Goal: Task Accomplishment & Management: Manage account settings

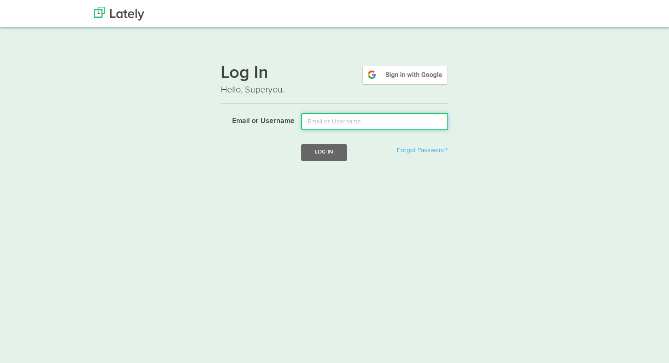
click at [329, 120] on input "Email or Username" at bounding box center [374, 121] width 147 height 17
click at [510, 135] on div "Log In Hello, Superyou. Email or Username Log In Forgot Password?" at bounding box center [334, 115] width 551 height 120
click at [320, 120] on input "Email or Username" at bounding box center [374, 121] width 147 height 17
paste input "[DOMAIN_NAME][EMAIL_ADDRESS][DOMAIN_NAME]"
type input "[DOMAIN_NAME][EMAIL_ADDRESS][DOMAIN_NAME]"
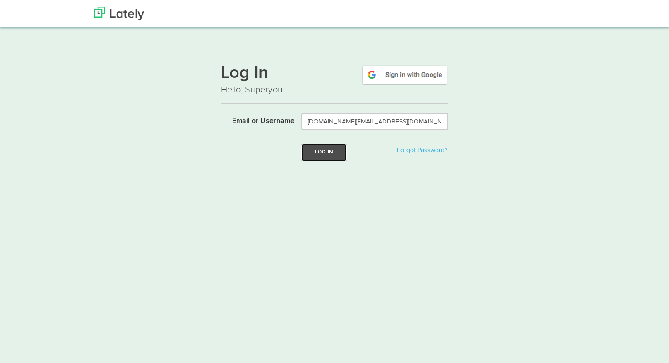
click at [319, 148] on button "Log In" at bounding box center [323, 152] width 45 height 17
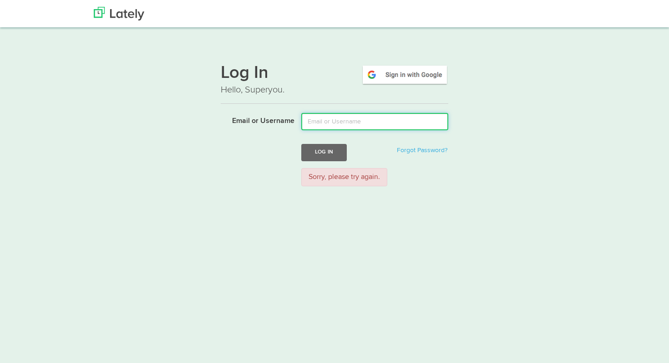
click at [337, 122] on input "Email or Username" at bounding box center [374, 121] width 147 height 17
type input "tammymcnamara@hotmail.com"
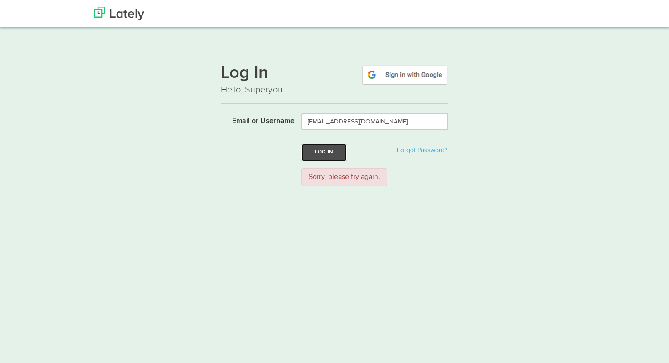
click at [324, 151] on button "Log In" at bounding box center [323, 152] width 45 height 17
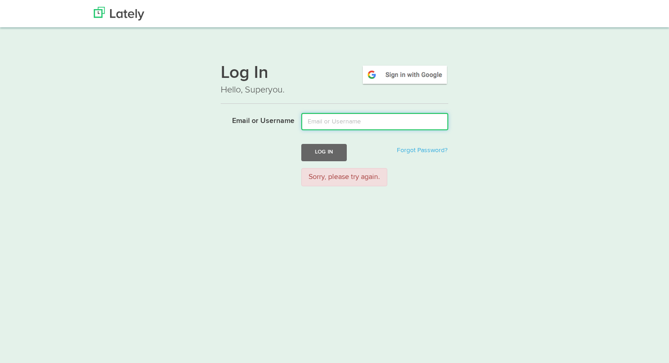
click at [337, 123] on input "Email or Username" at bounding box center [374, 121] width 147 height 17
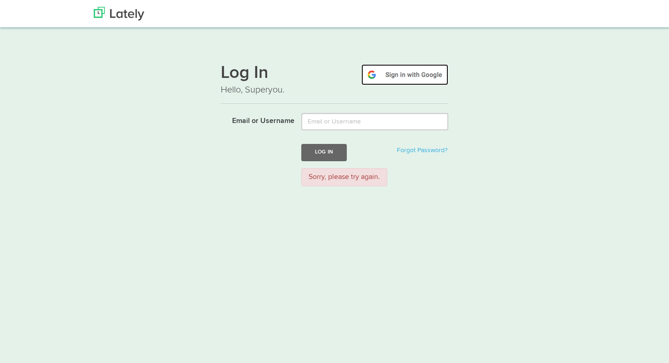
click at [407, 68] on img at bounding box center [404, 74] width 87 height 21
